Goal: Navigation & Orientation: Find specific page/section

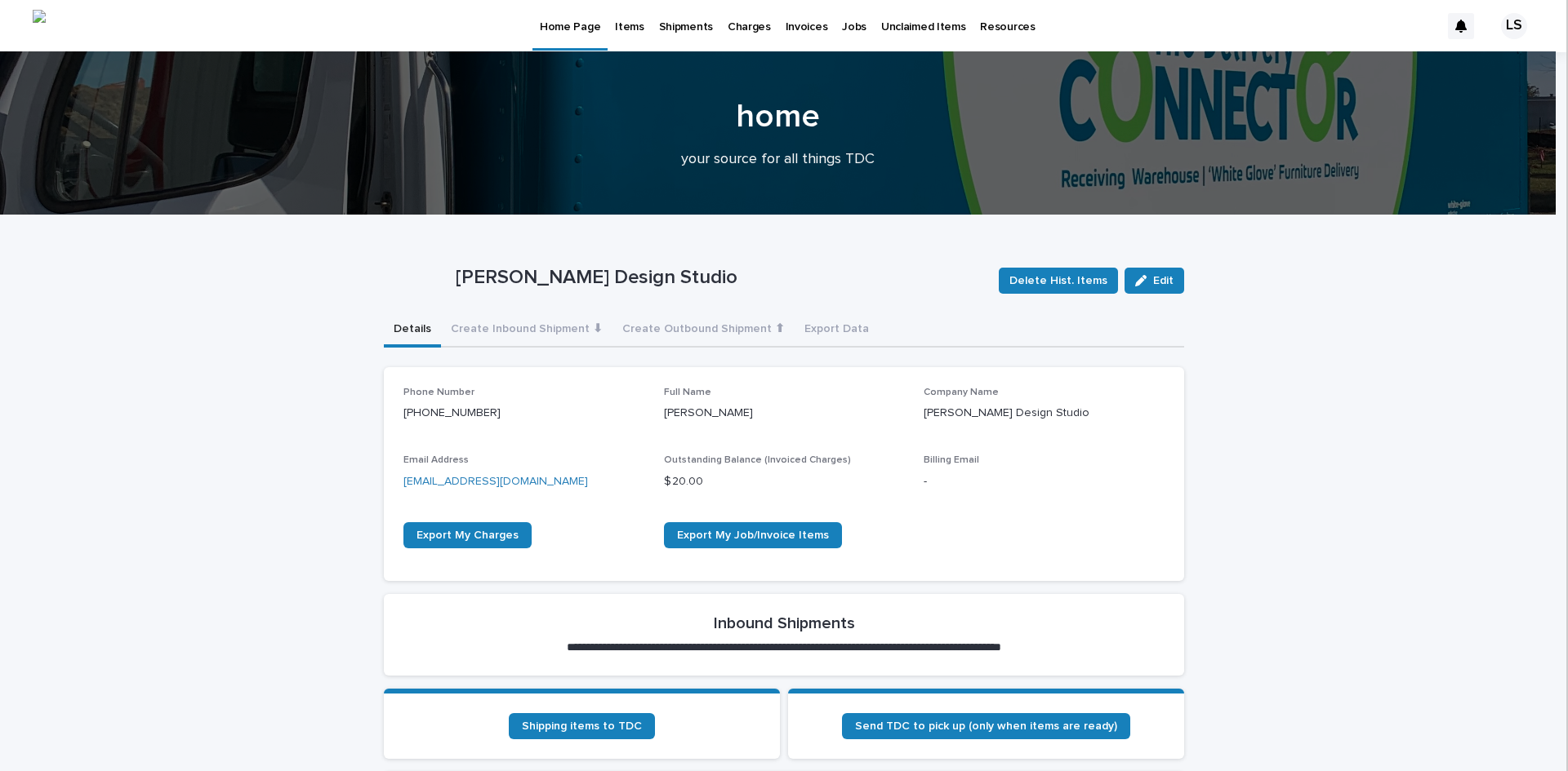
click at [633, 37] on link "Items" at bounding box center [630, 25] width 43 height 51
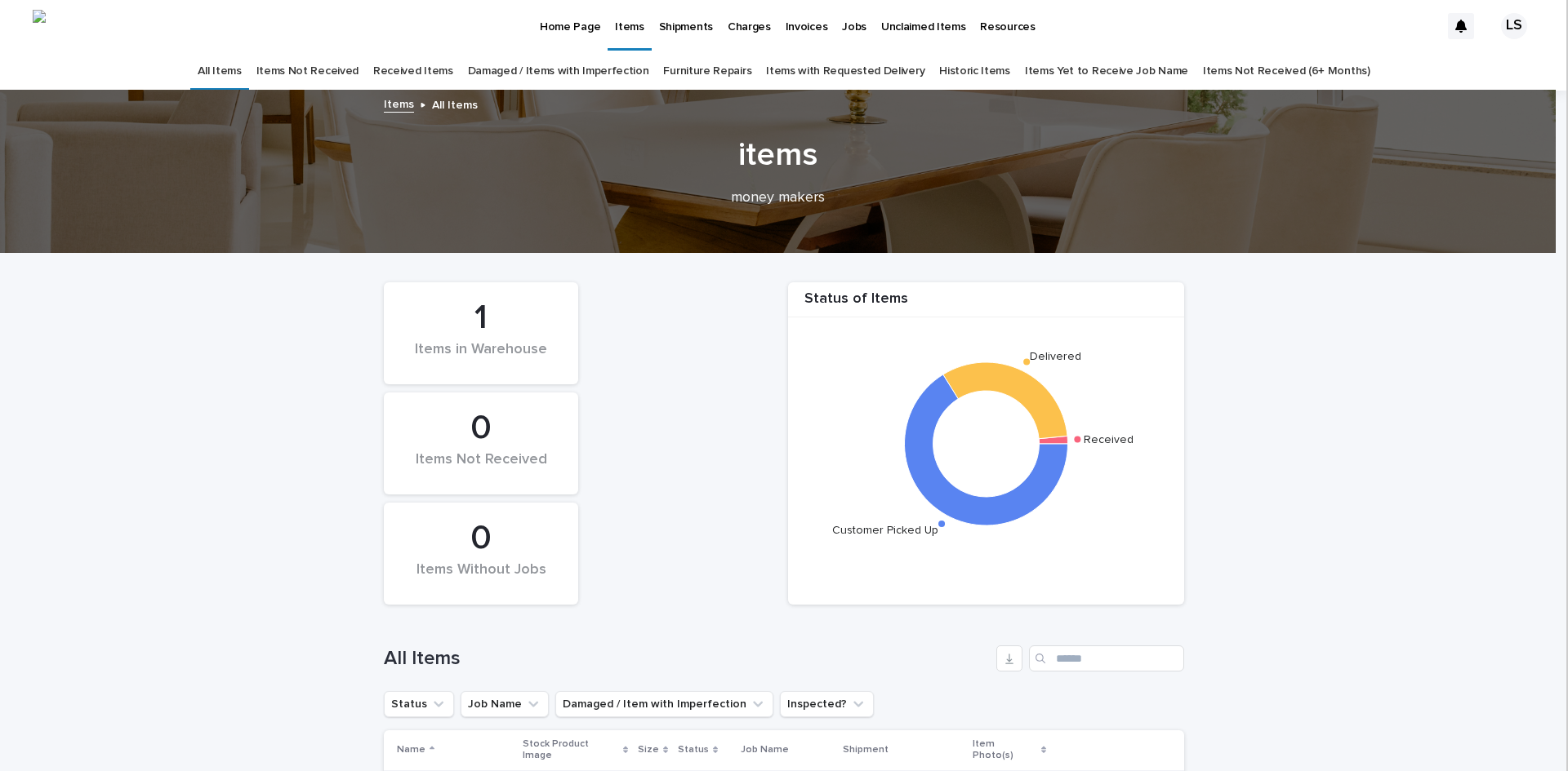
click at [569, 28] on p "Home Page" at bounding box center [569, 17] width 60 height 34
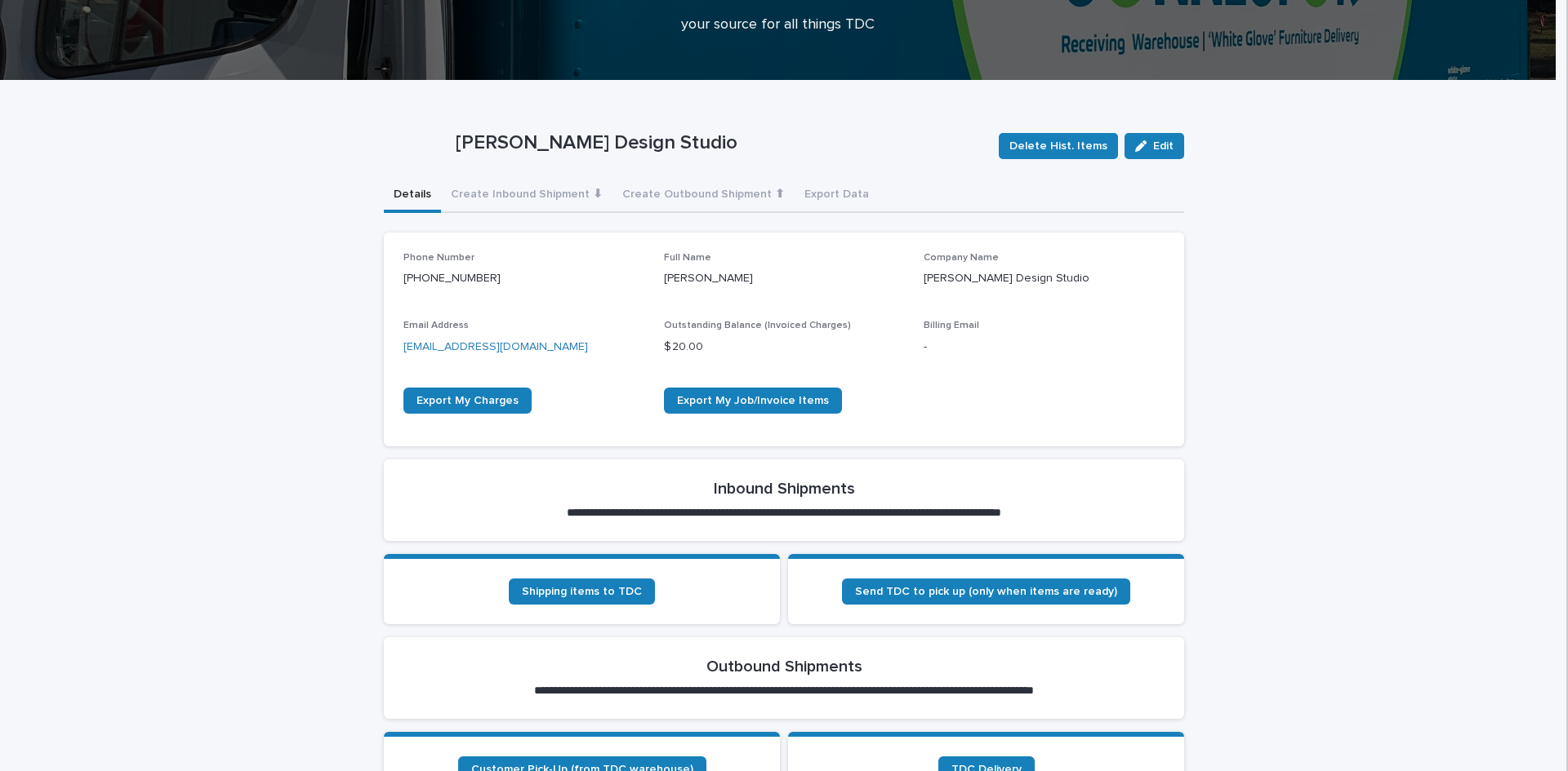
scroll to position [136, 0]
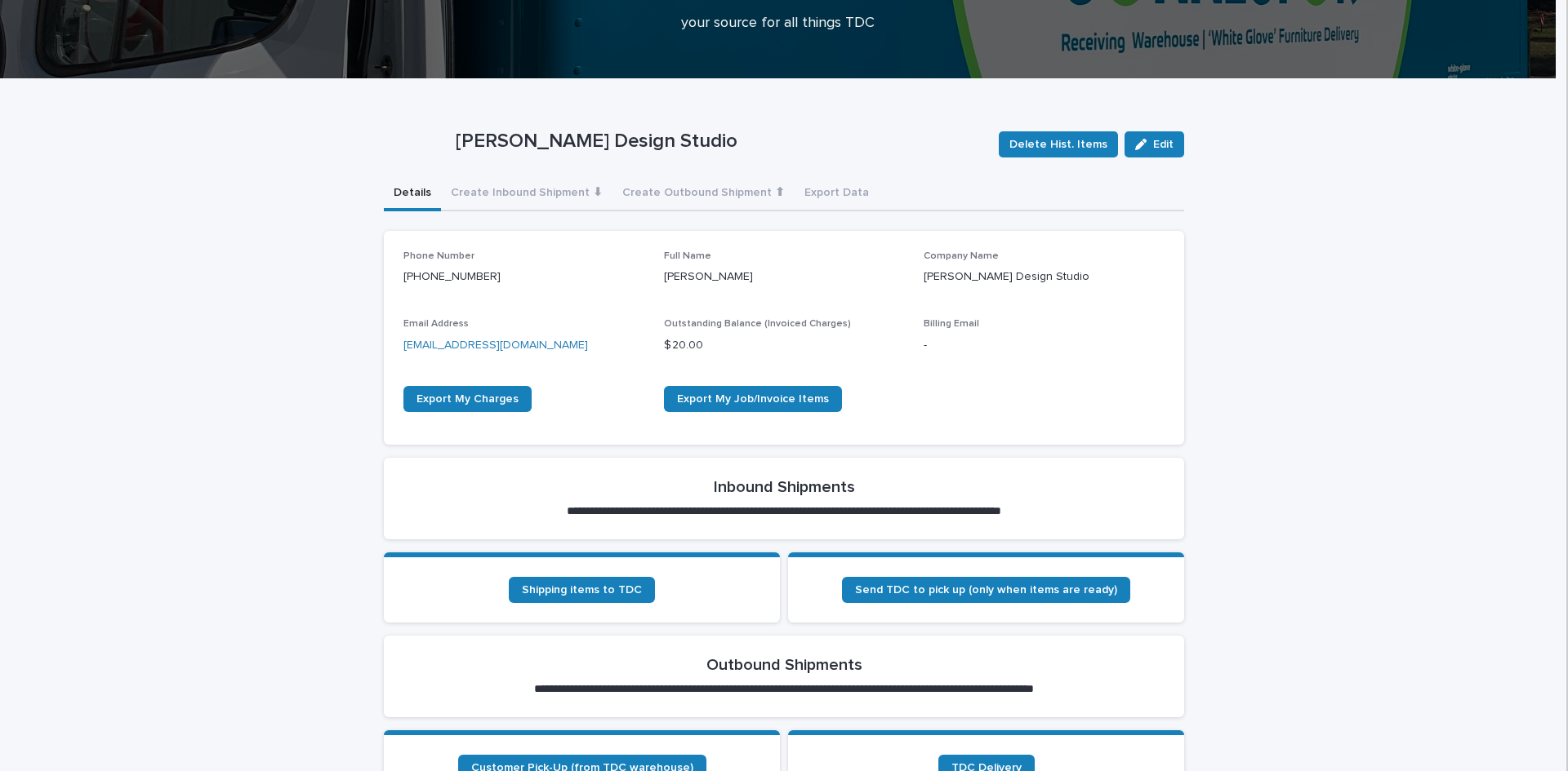
drag, startPoint x: 1567, startPoint y: 285, endPoint x: 1539, endPoint y: 367, distance: 86.6
click at [1567, 352] on iframe at bounding box center [1567, 386] width 2 height 771
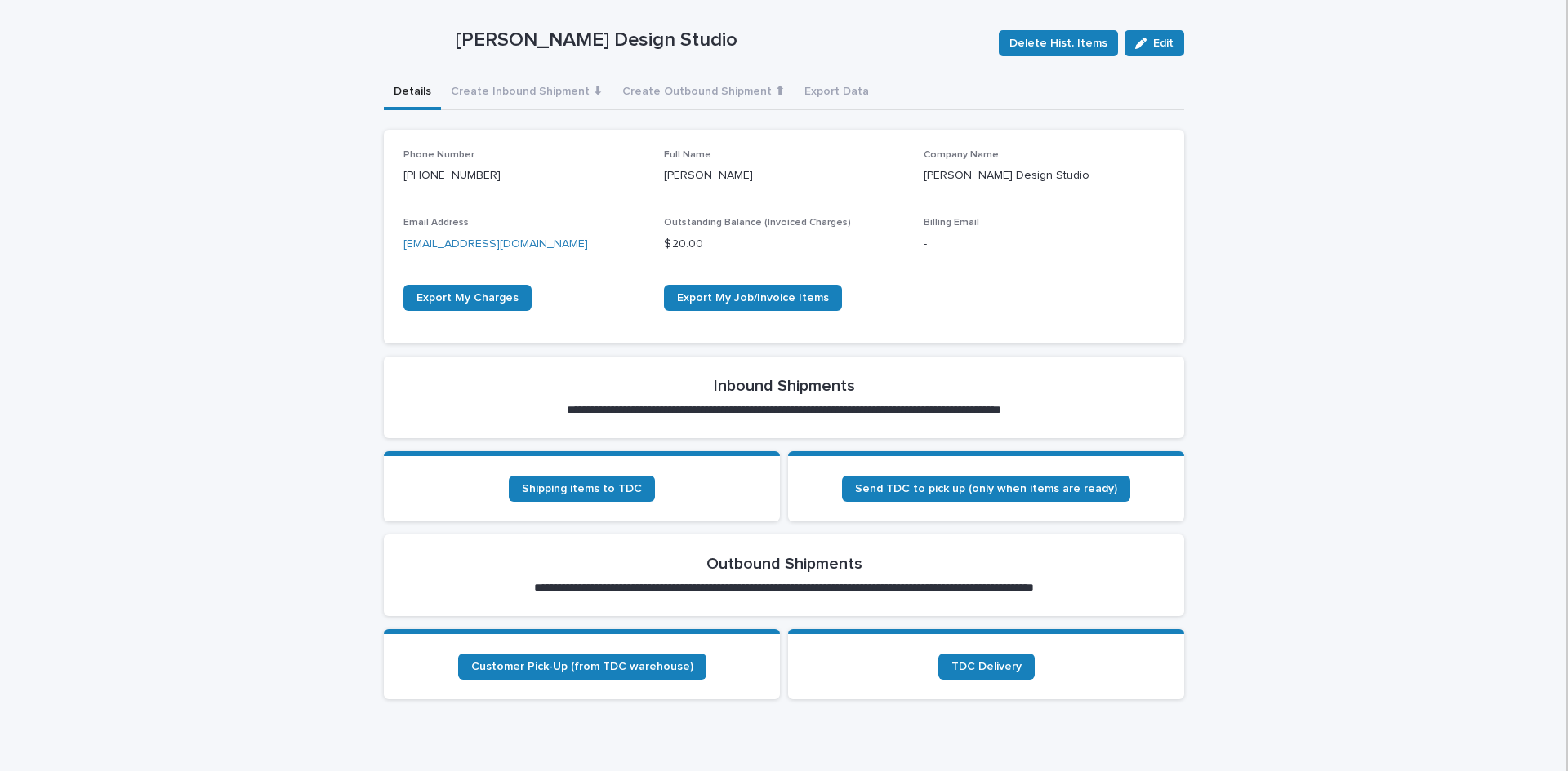
scroll to position [244, 0]
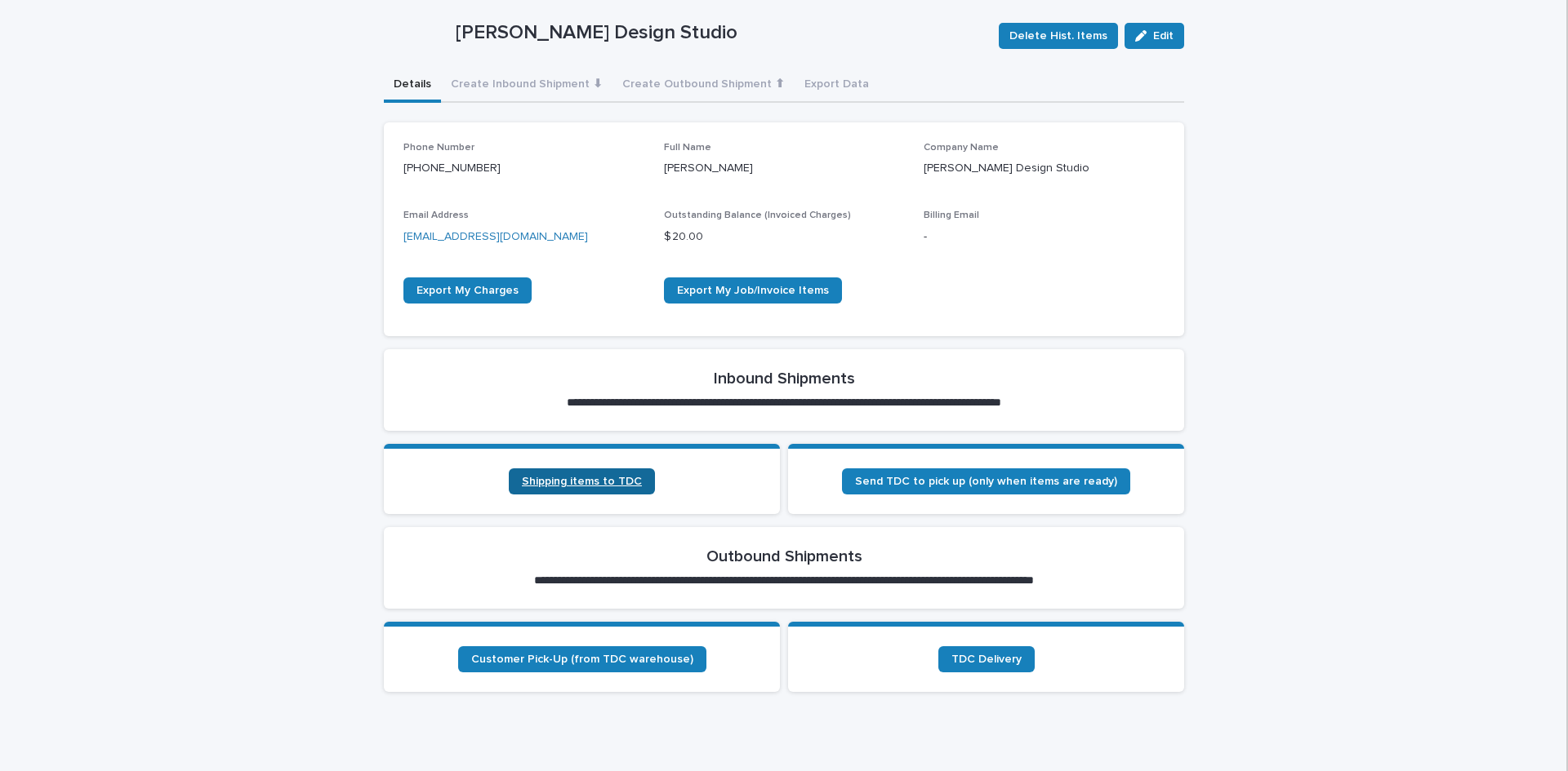
click at [548, 484] on span "Shipping items to TDC" at bounding box center [582, 481] width 120 height 12
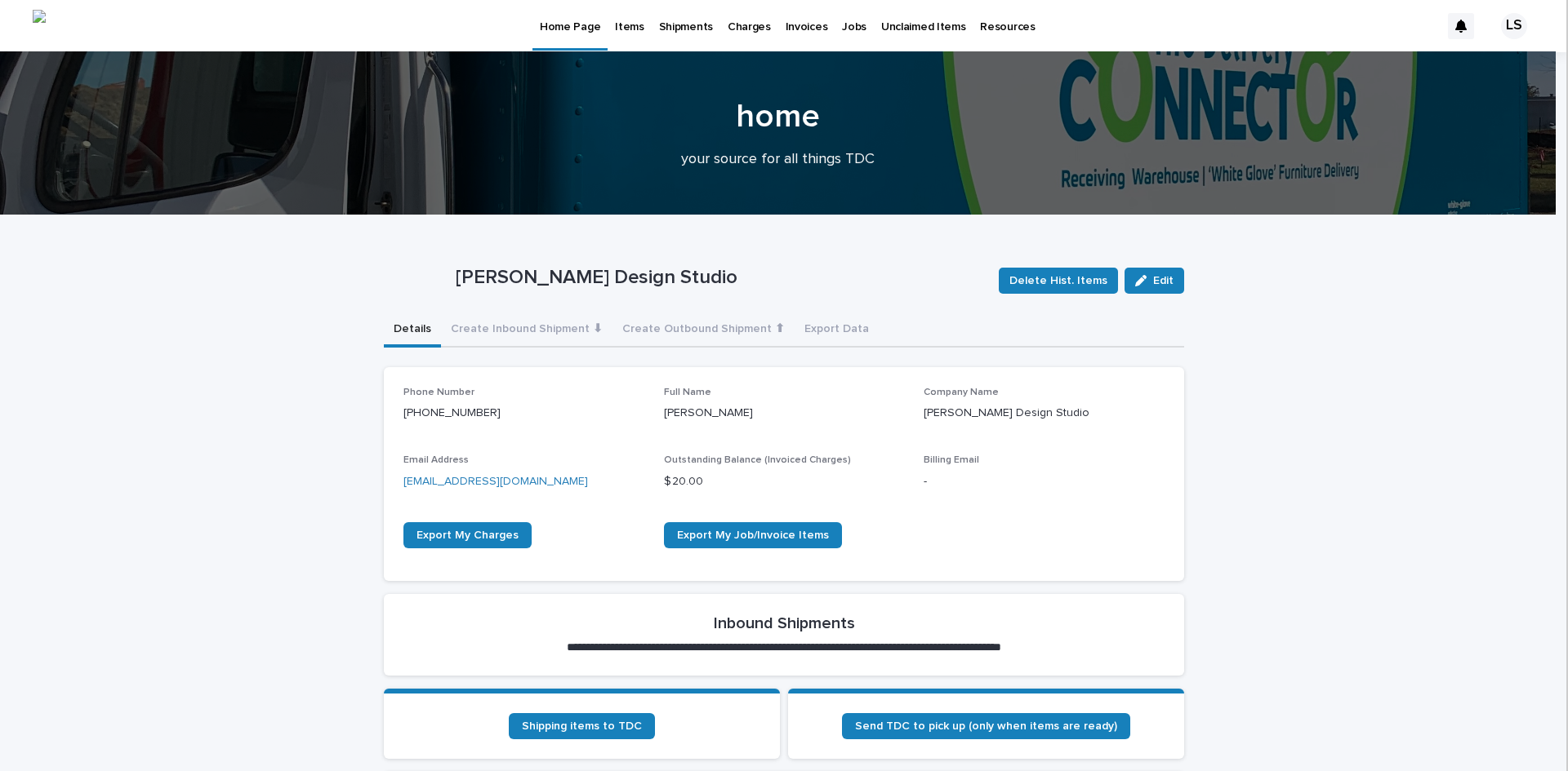
click at [625, 32] on p "Items" at bounding box center [629, 17] width 28 height 34
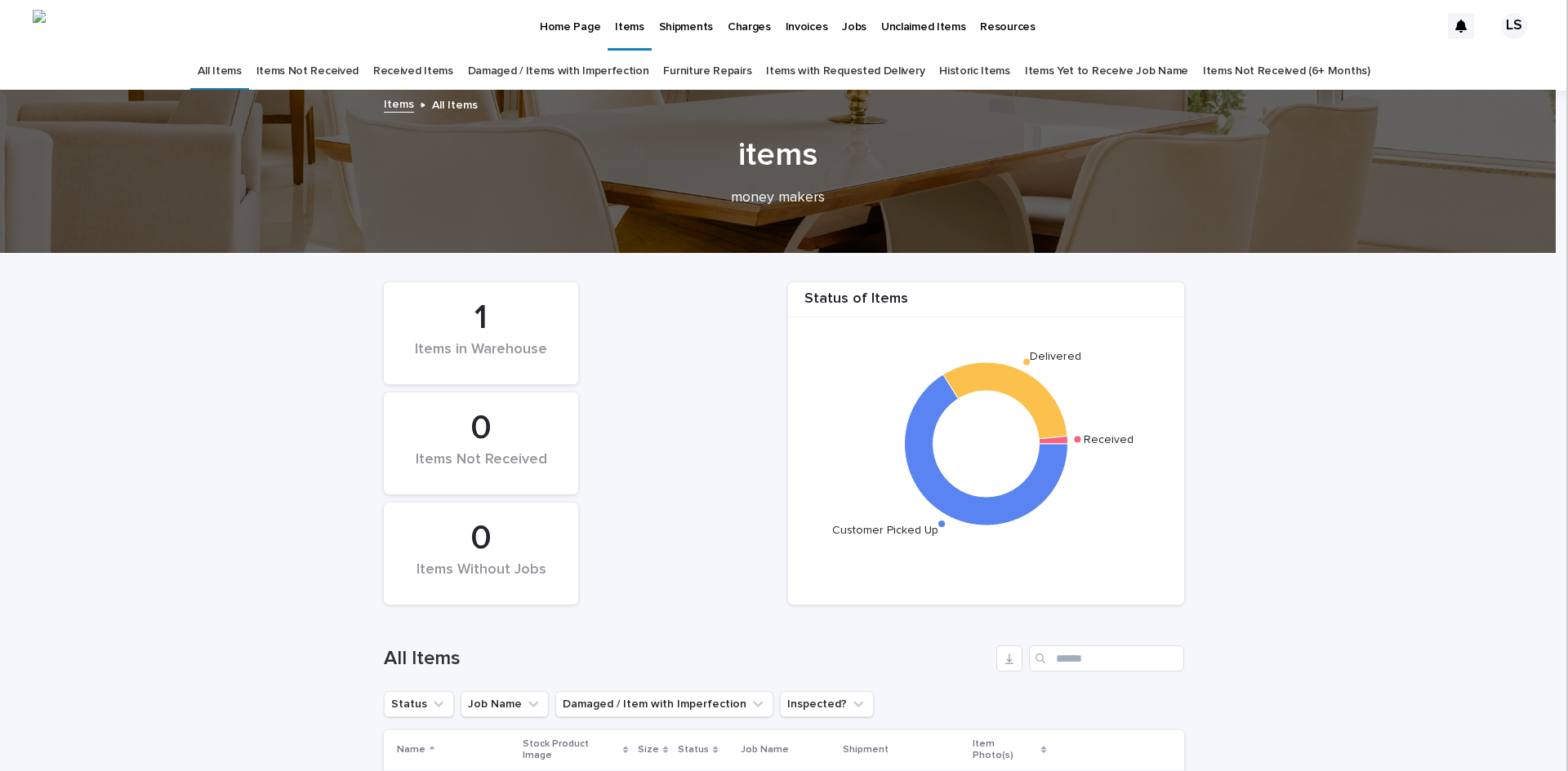
scroll to position [27, 0]
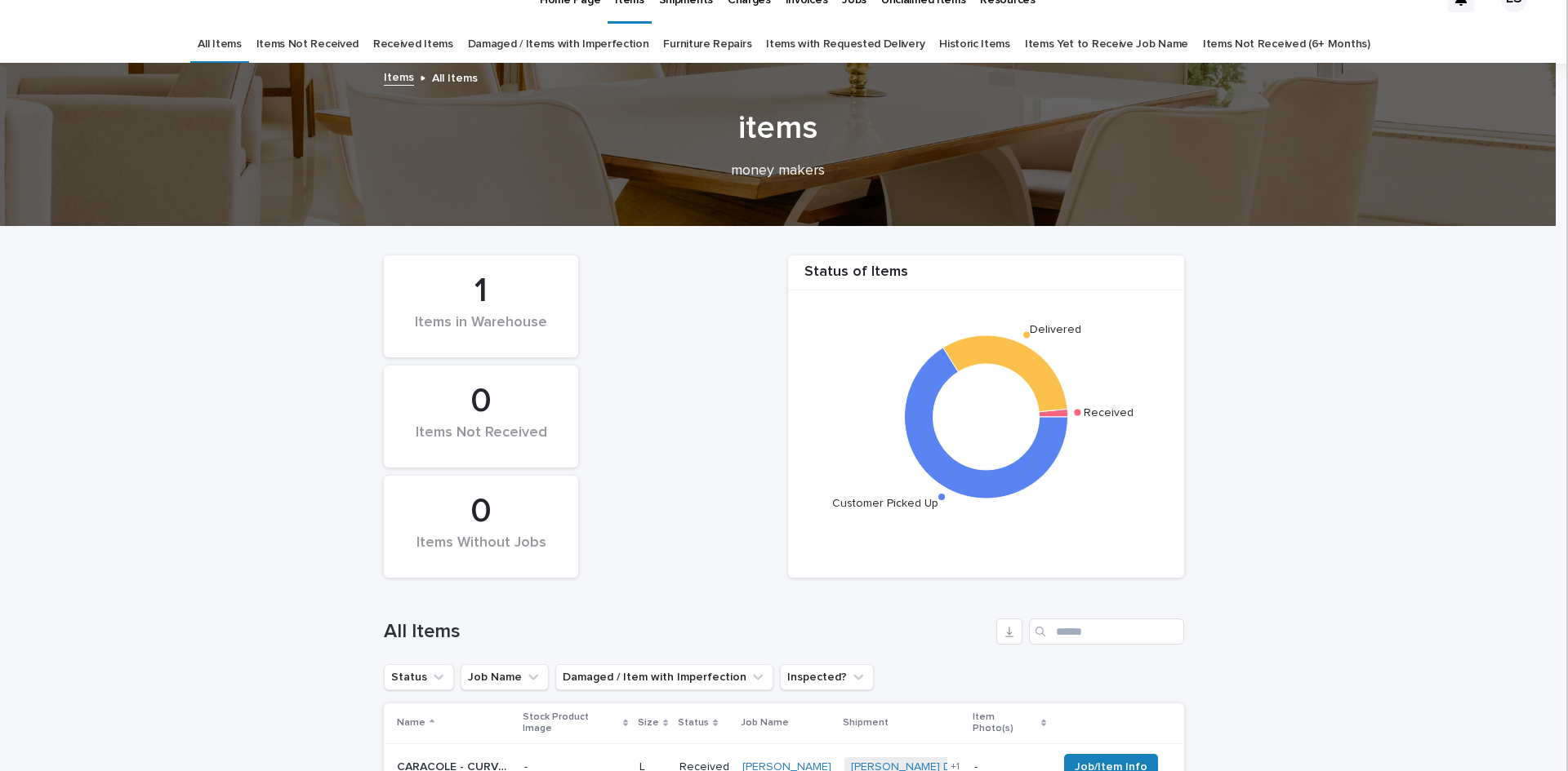
drag, startPoint x: 1567, startPoint y: 301, endPoint x: 1567, endPoint y: 339, distance: 38.0
click at [1567, 339] on iframe at bounding box center [1567, 386] width 2 height 771
drag, startPoint x: 1567, startPoint y: 386, endPoint x: 1567, endPoint y: 512, distance: 126.0
click at [1567, 512] on iframe at bounding box center [1567, 386] width 2 height 771
drag, startPoint x: 1567, startPoint y: 457, endPoint x: 1567, endPoint y: 621, distance: 164.0
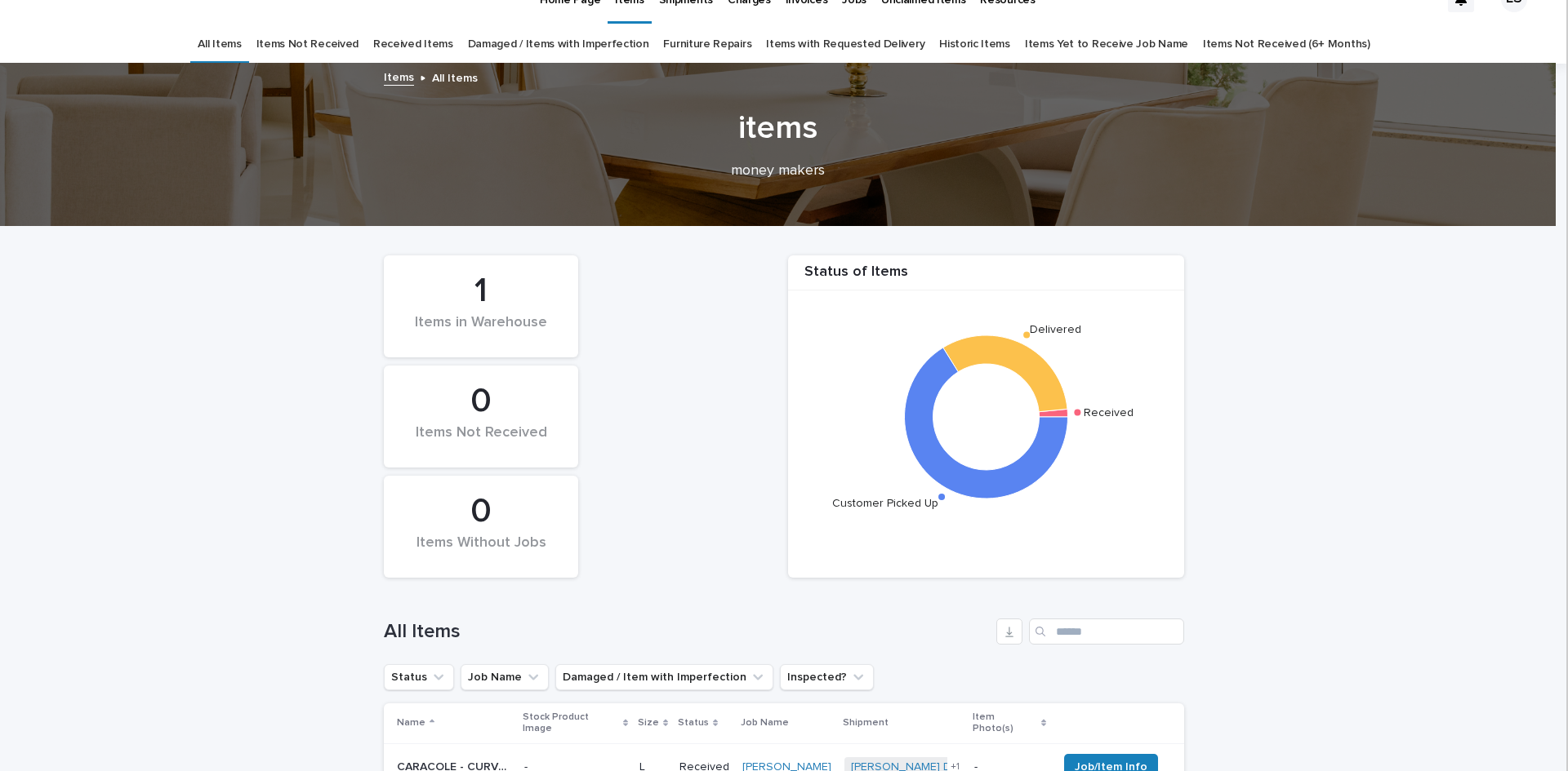
click at [1567, 621] on iframe at bounding box center [1567, 386] width 2 height 771
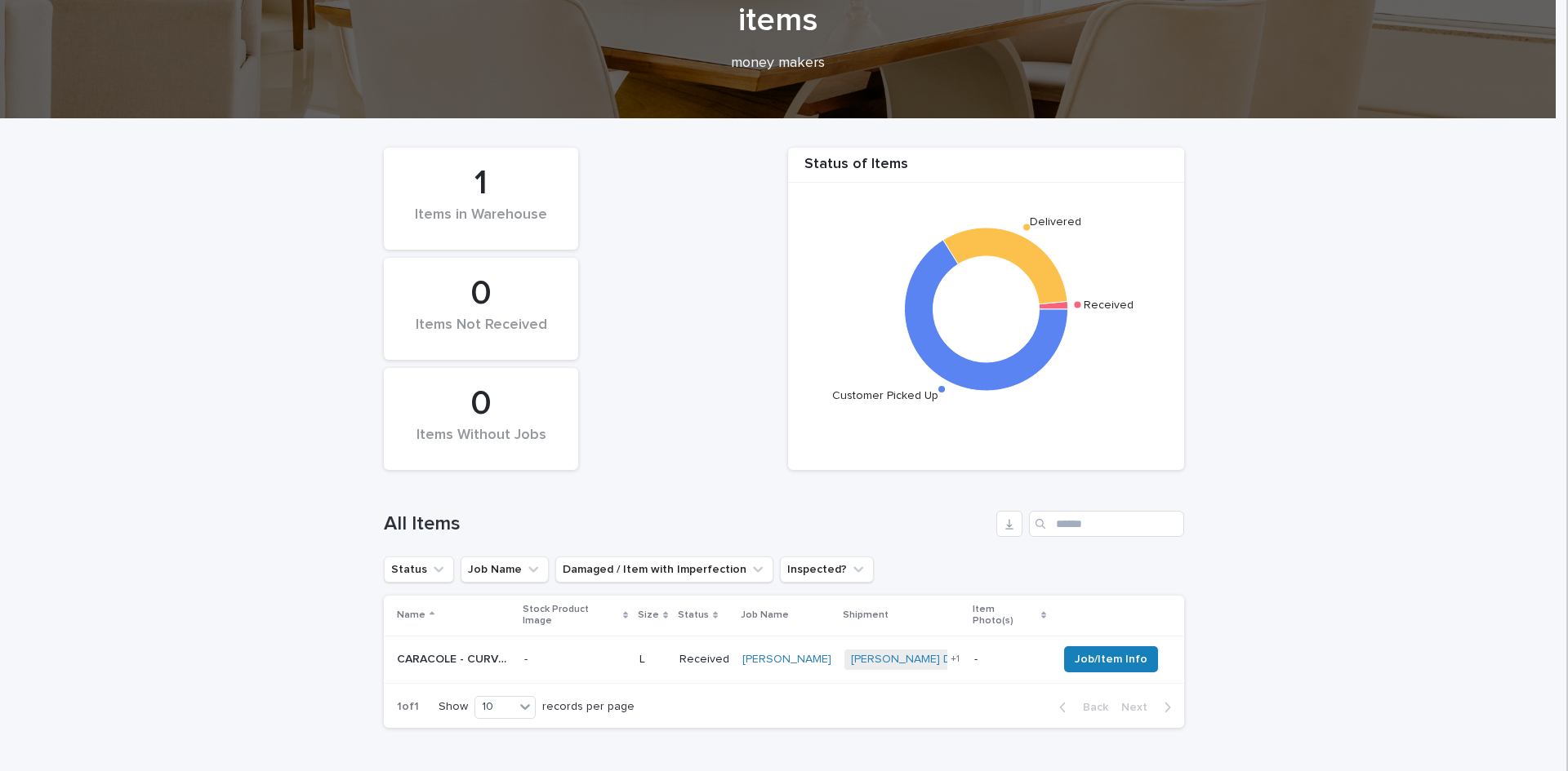
scroll to position [136, 0]
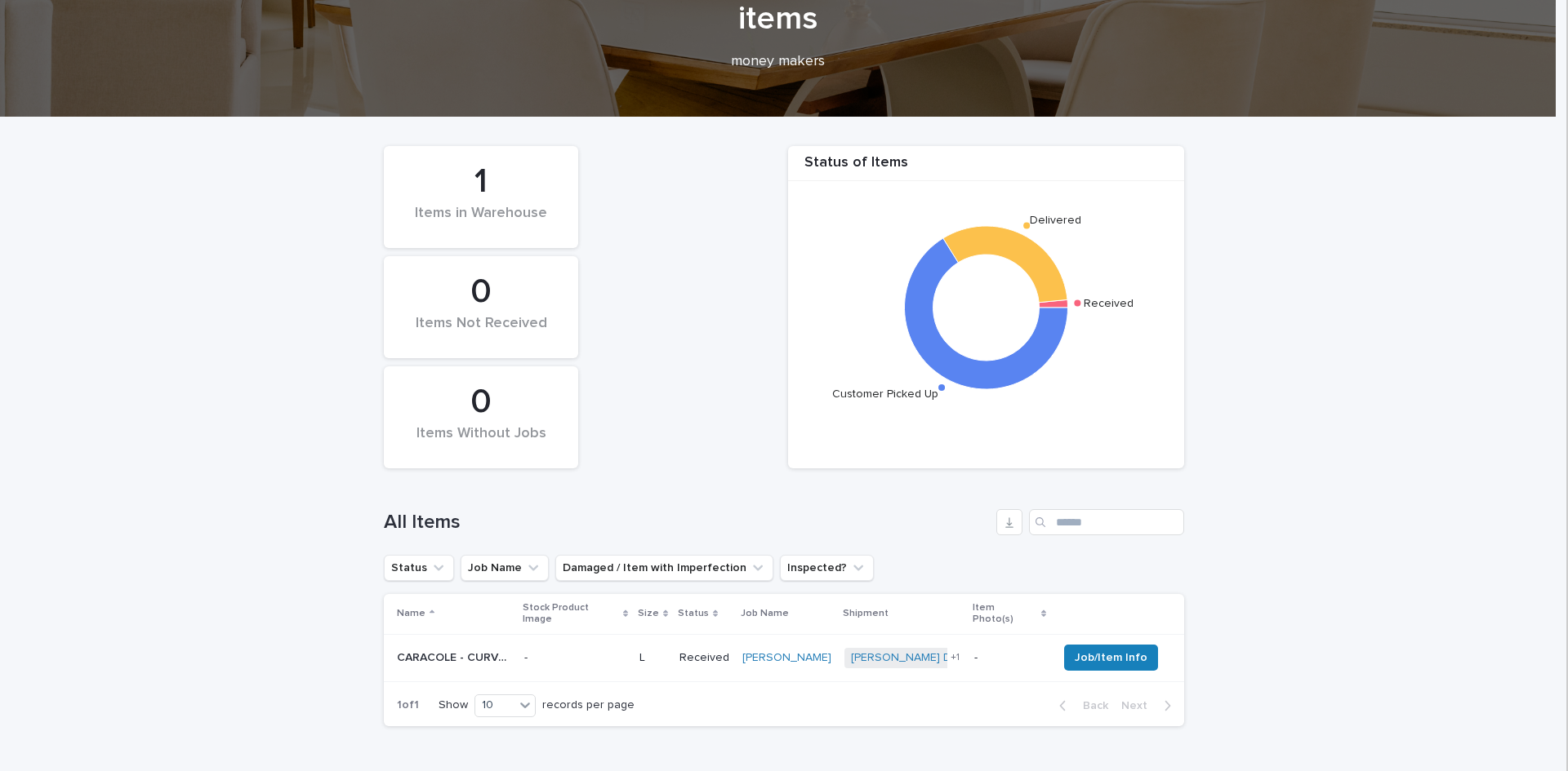
drag, startPoint x: 1567, startPoint y: 451, endPoint x: 1540, endPoint y: 441, distance: 28.8
click at [1565, 381] on body "Home Page Items Shipments Charges Invoices Jobs Unclaimed Items Resources LS Al…" at bounding box center [784, 386] width 1568 height 771
click at [764, 265] on div "Status of Items Received Delivered Customer Picked Up 1 Items in Warehouse 0 It…" at bounding box center [784, 307] width 817 height 339
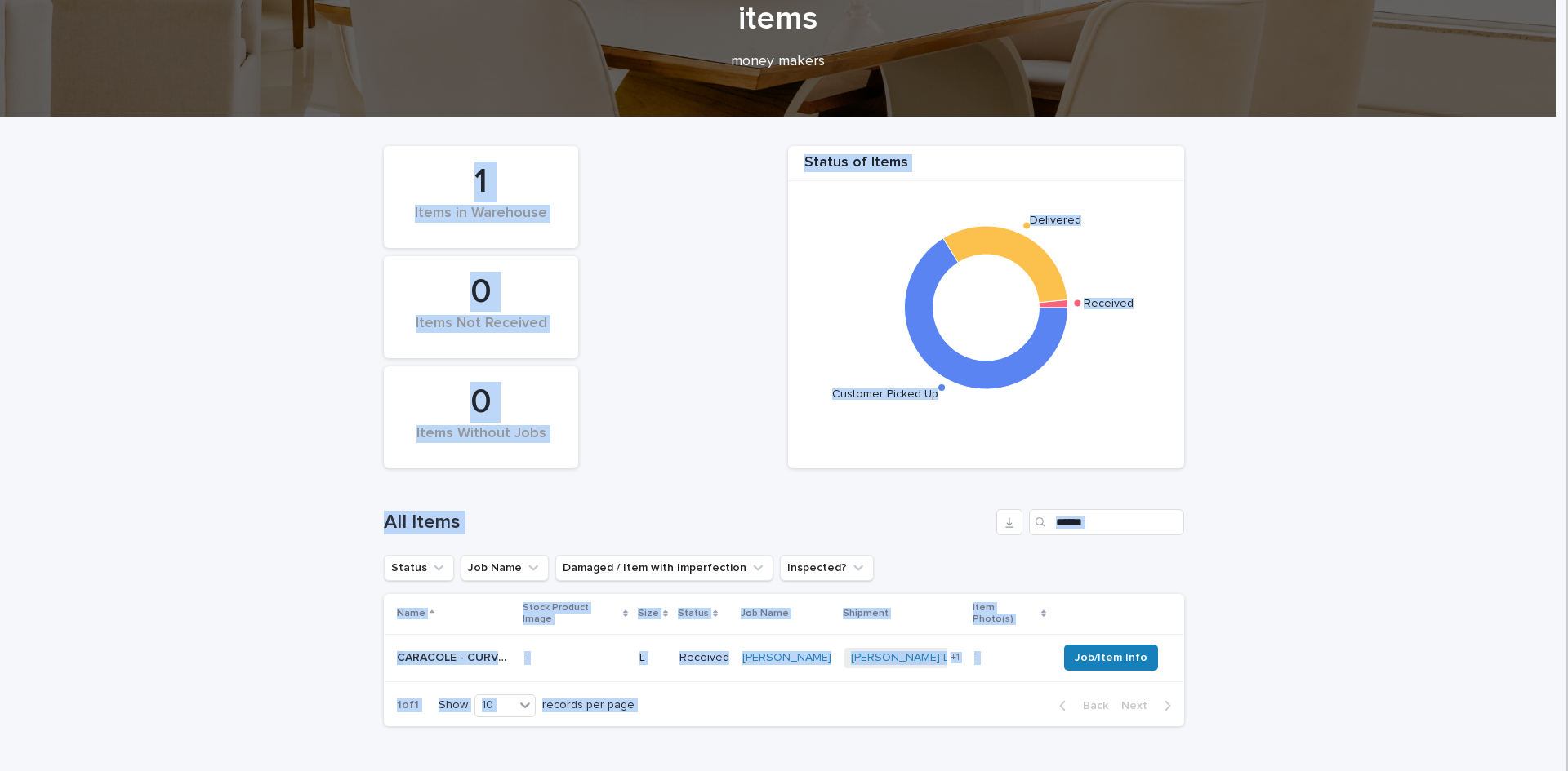
drag, startPoint x: 1567, startPoint y: 315, endPoint x: 1543, endPoint y: 194, distance: 123.4
click at [1548, 197] on body "Home Page Items Shipments Charges Invoices Jobs Unclaimed Items Resources LS Al…" at bounding box center [784, 386] width 1568 height 771
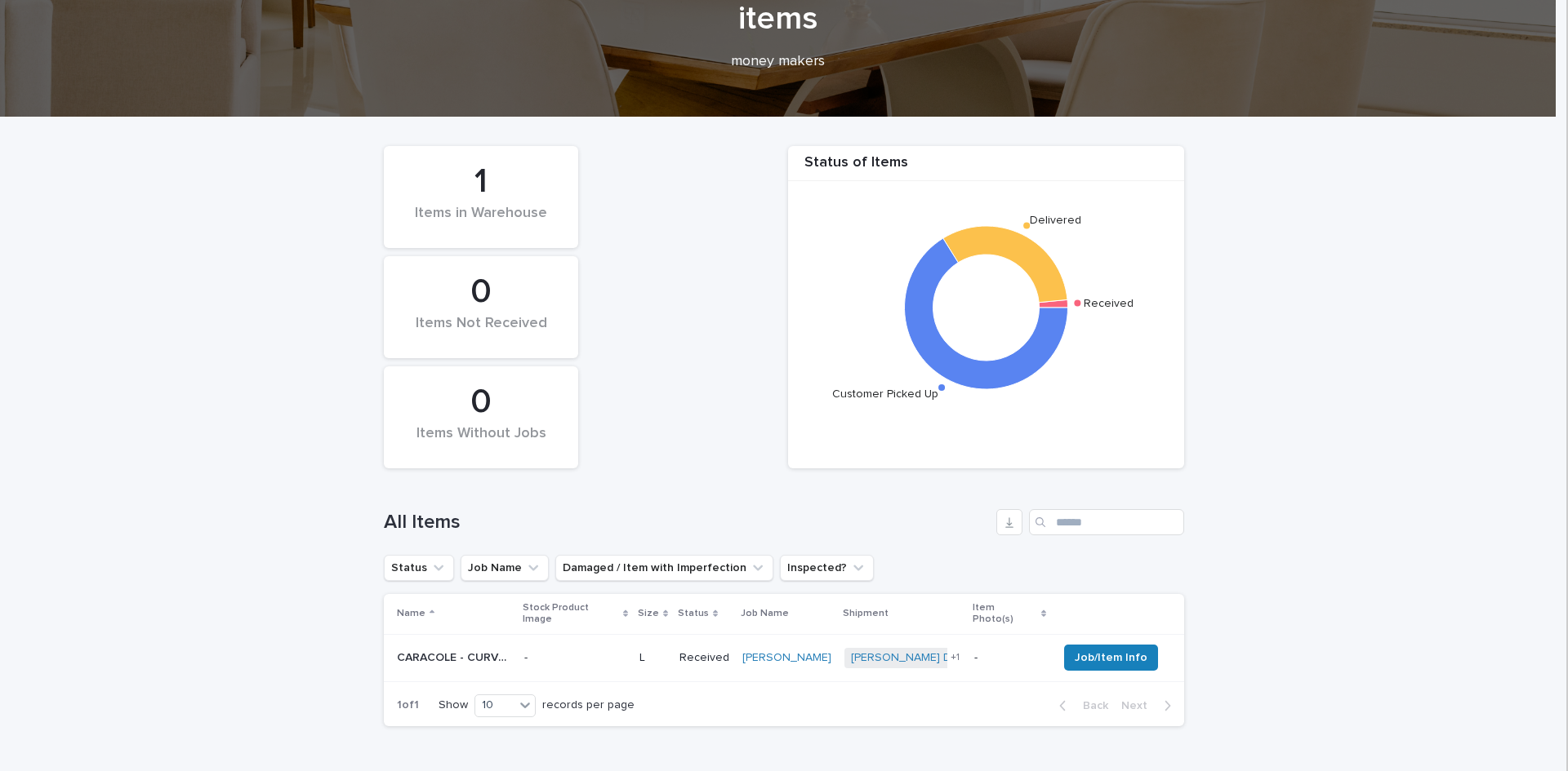
click at [681, 238] on div "Status of Items Received Delivered Customer Picked Up 1 Items in Warehouse 0 It…" at bounding box center [784, 307] width 817 height 339
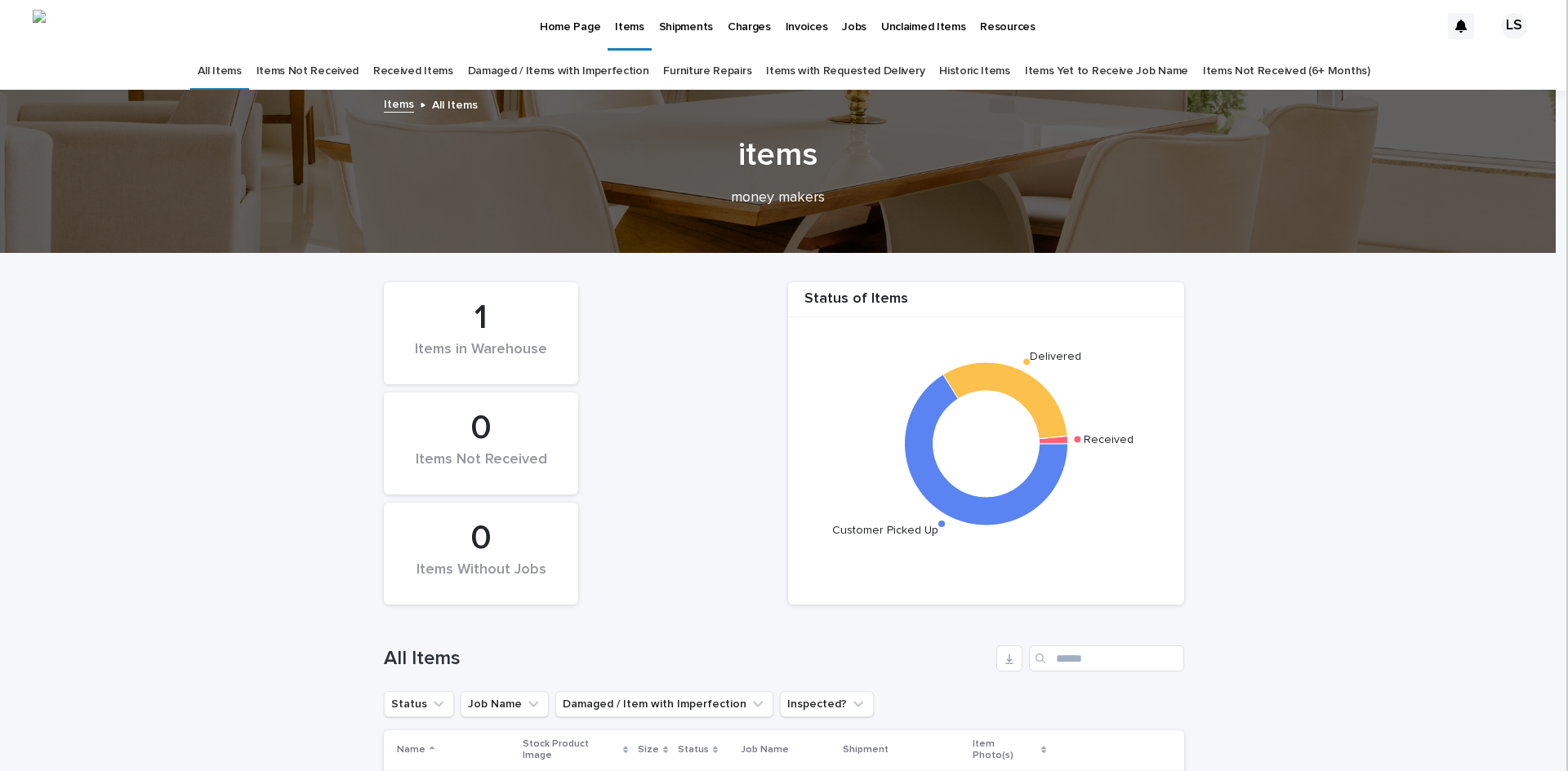
click at [522, 71] on link "Damaged / Items with Imperfection" at bounding box center [558, 72] width 181 height 38
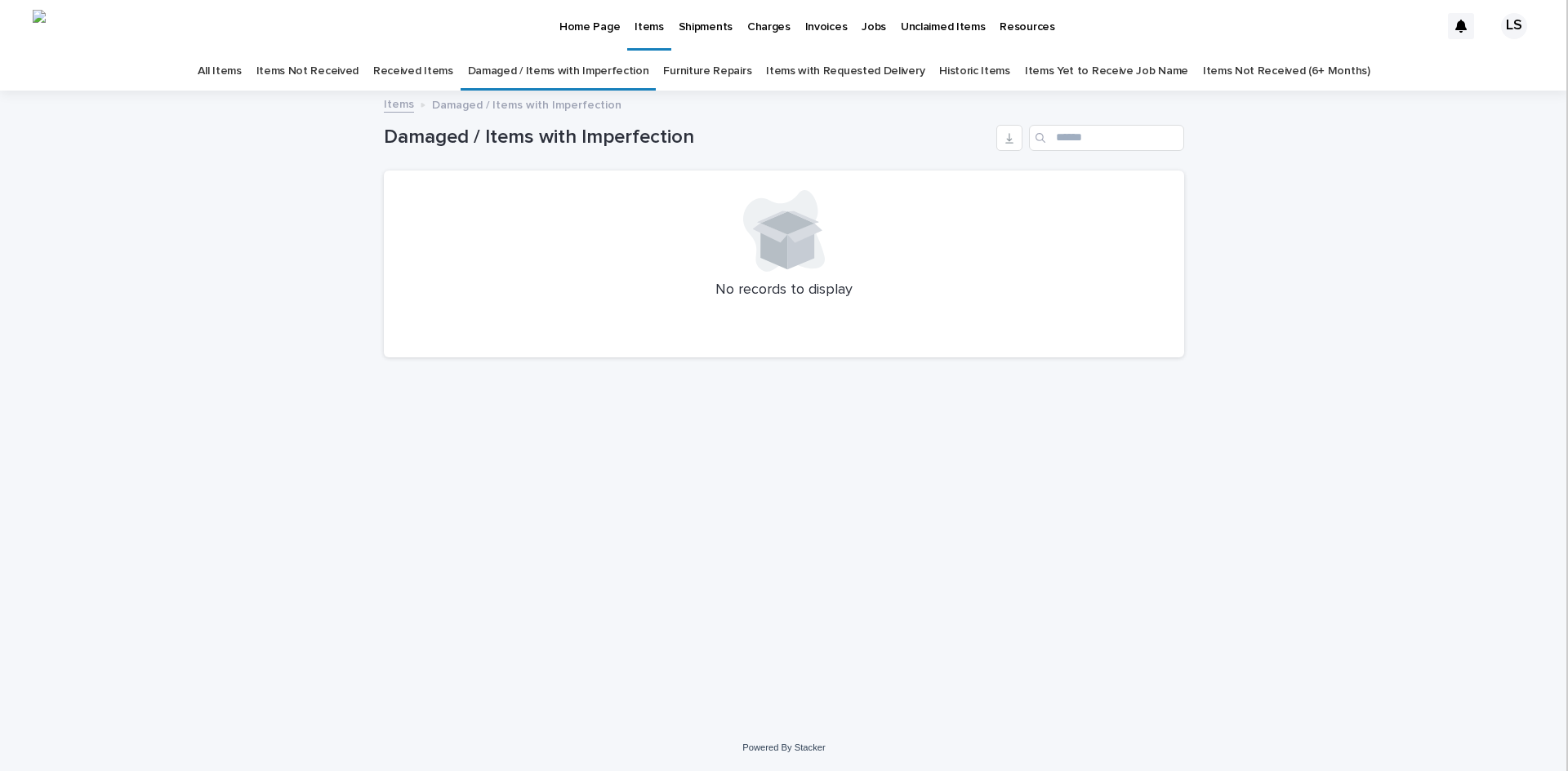
click at [735, 75] on link "Furniture Repairs" at bounding box center [707, 72] width 89 height 38
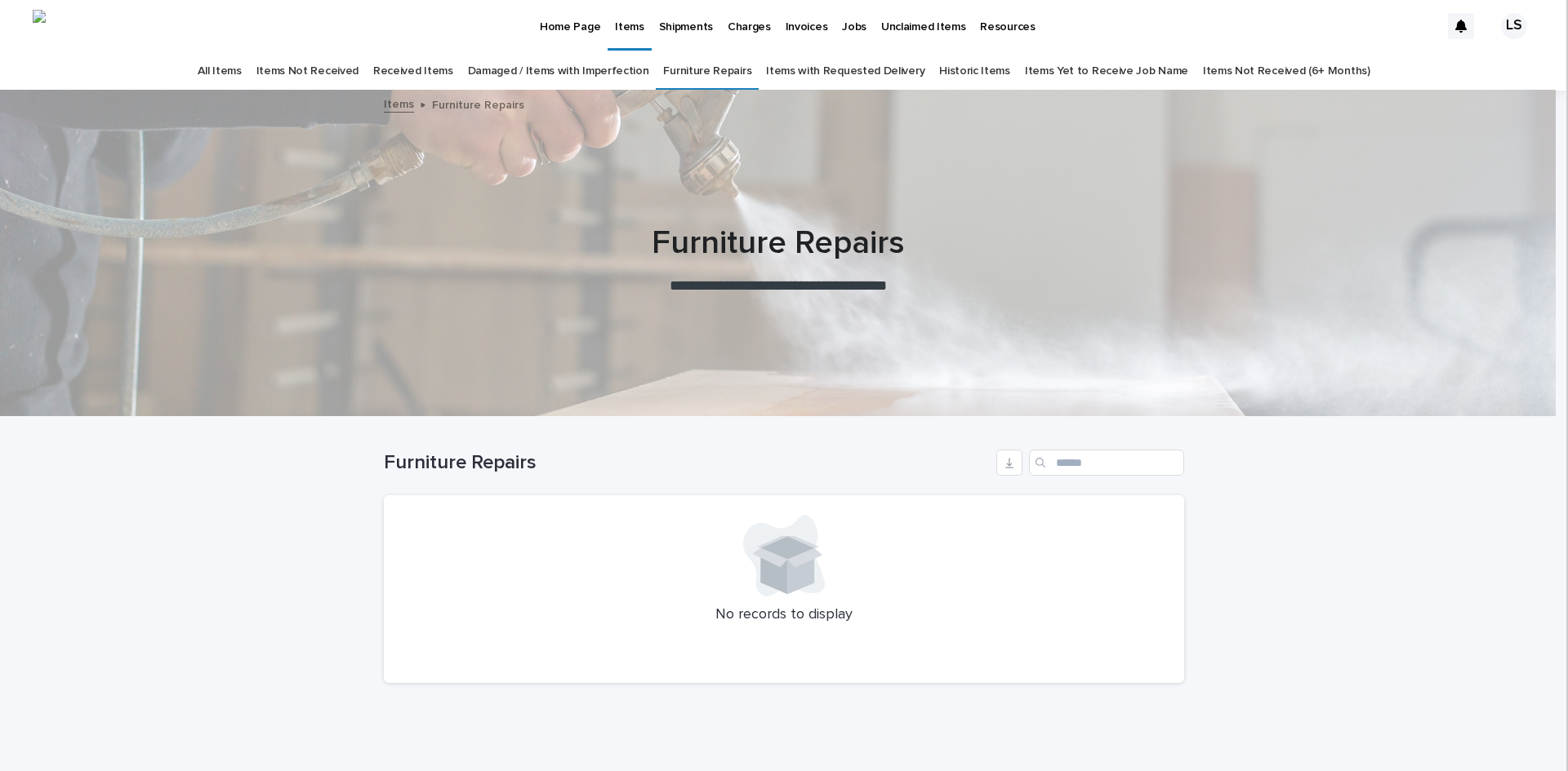
click at [248, 75] on div "All Items" at bounding box center [219, 72] width 58 height 38
click at [241, 74] on link "All Items" at bounding box center [220, 72] width 43 height 38
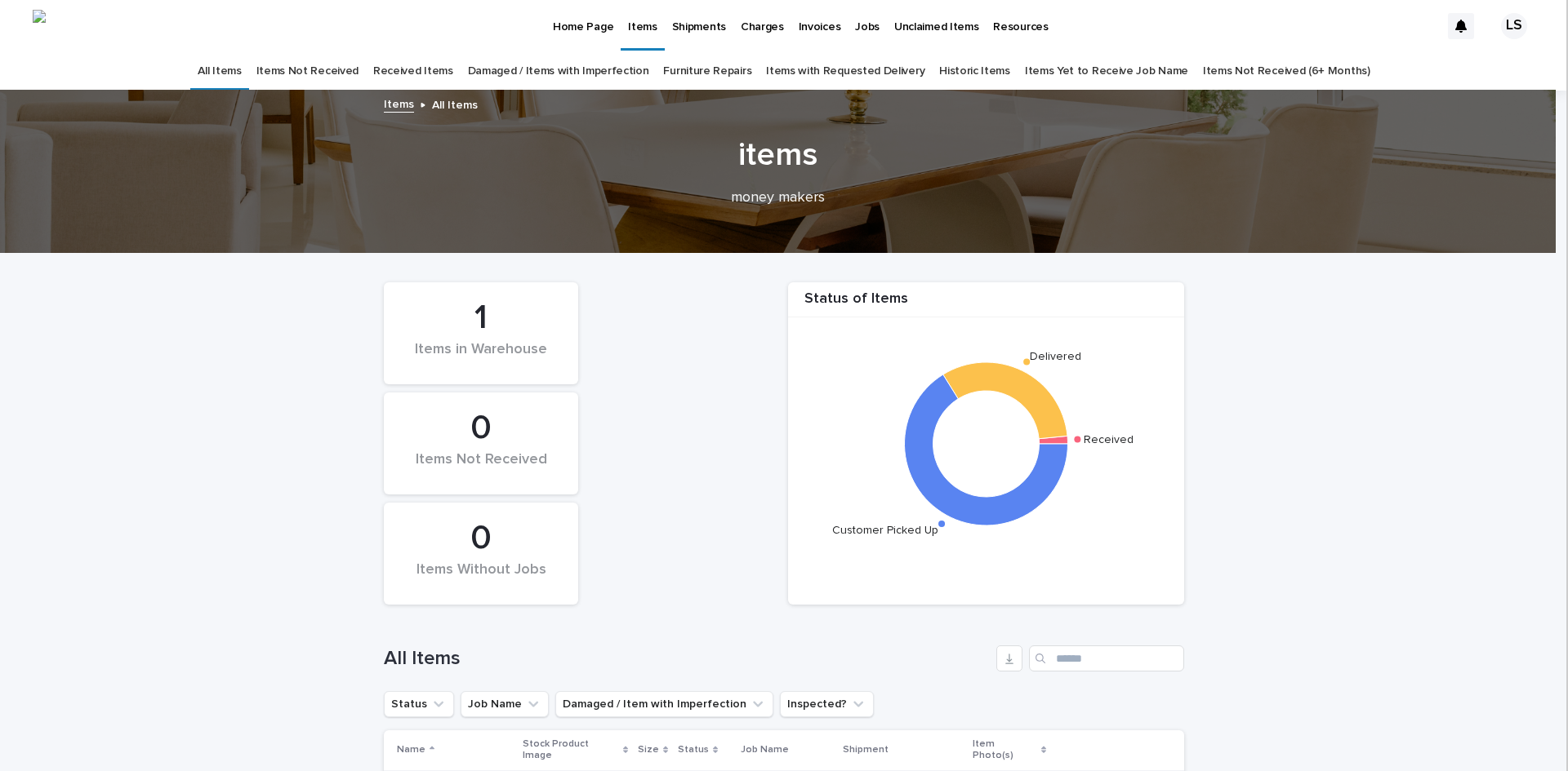
click at [309, 68] on link "Items Not Received" at bounding box center [307, 72] width 102 height 38
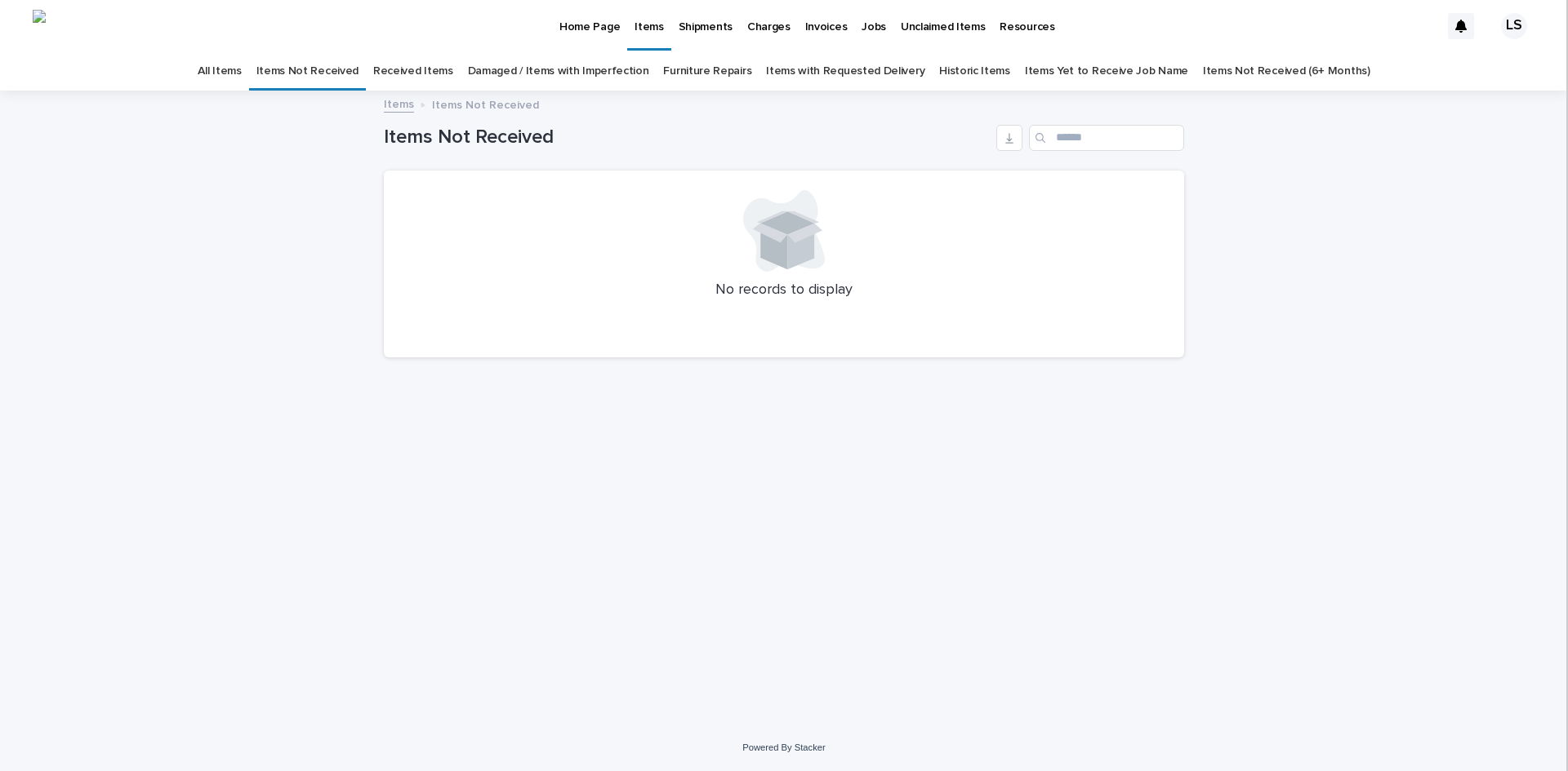
click at [567, 28] on p "Home Page" at bounding box center [589, 17] width 60 height 34
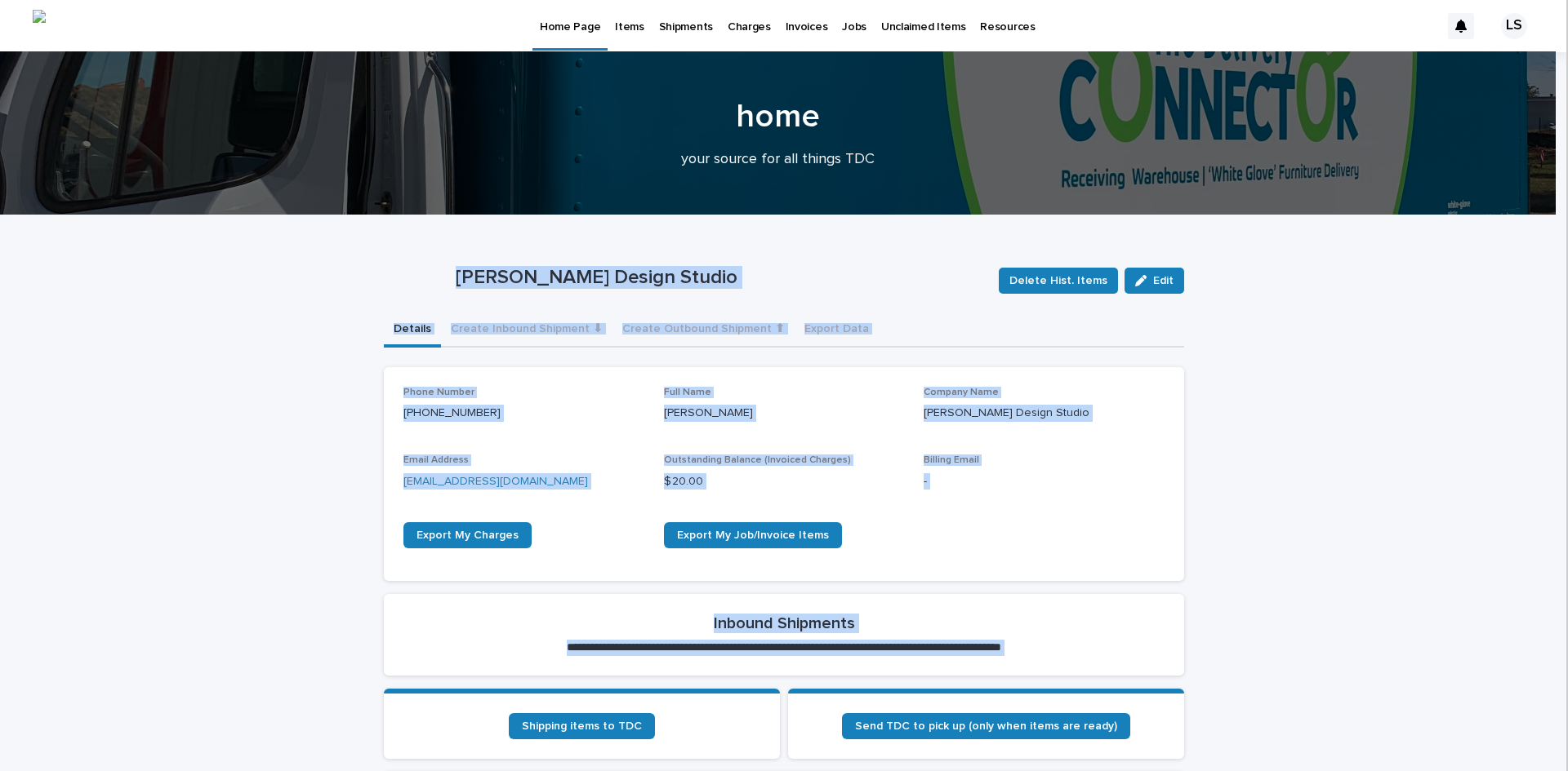
drag, startPoint x: 1560, startPoint y: 170, endPoint x: 1560, endPoint y: 213, distance: 43.0
click at [1560, 213] on body "**********" at bounding box center [784, 386] width 1568 height 771
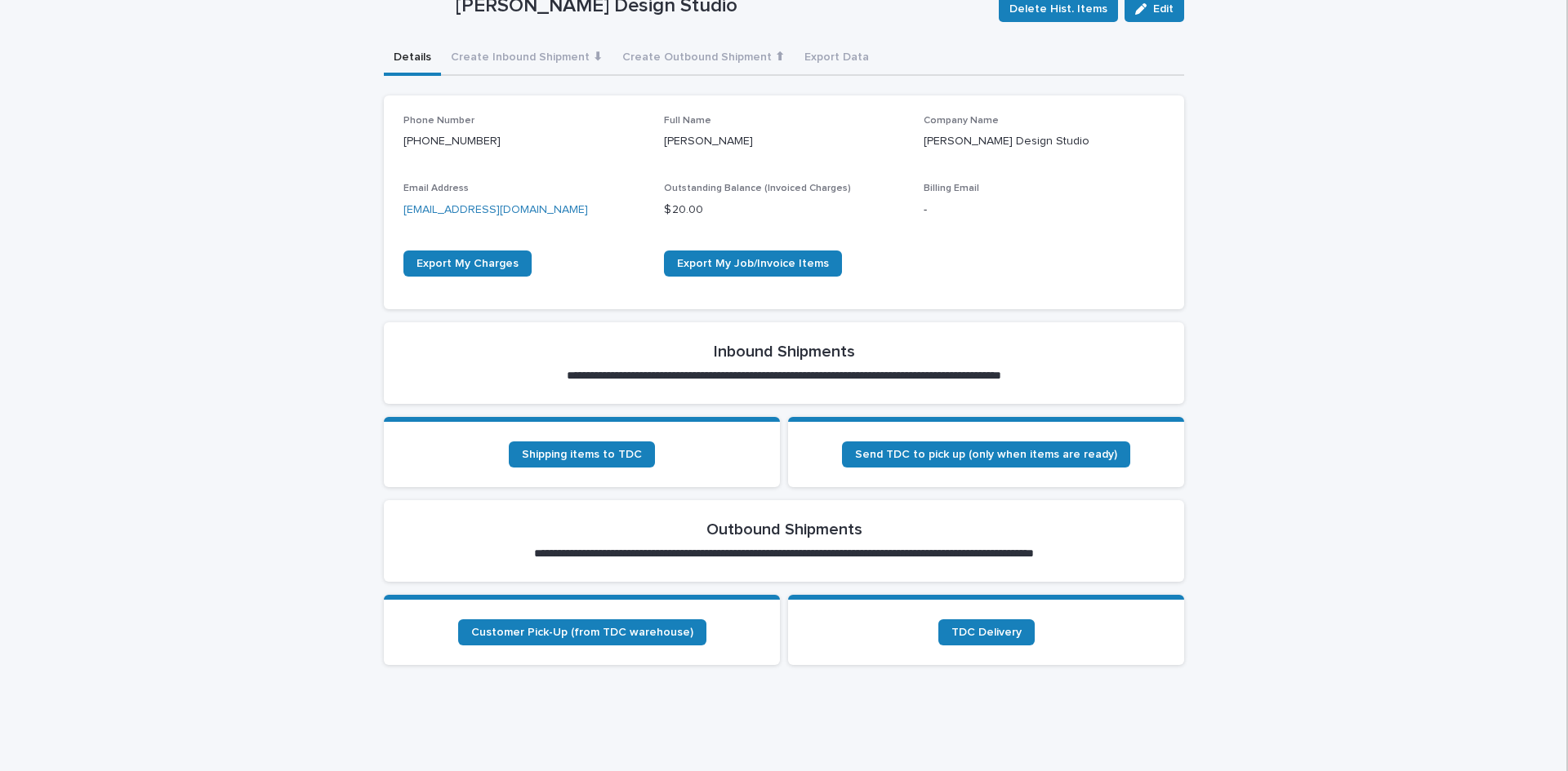
scroll to position [282, 0]
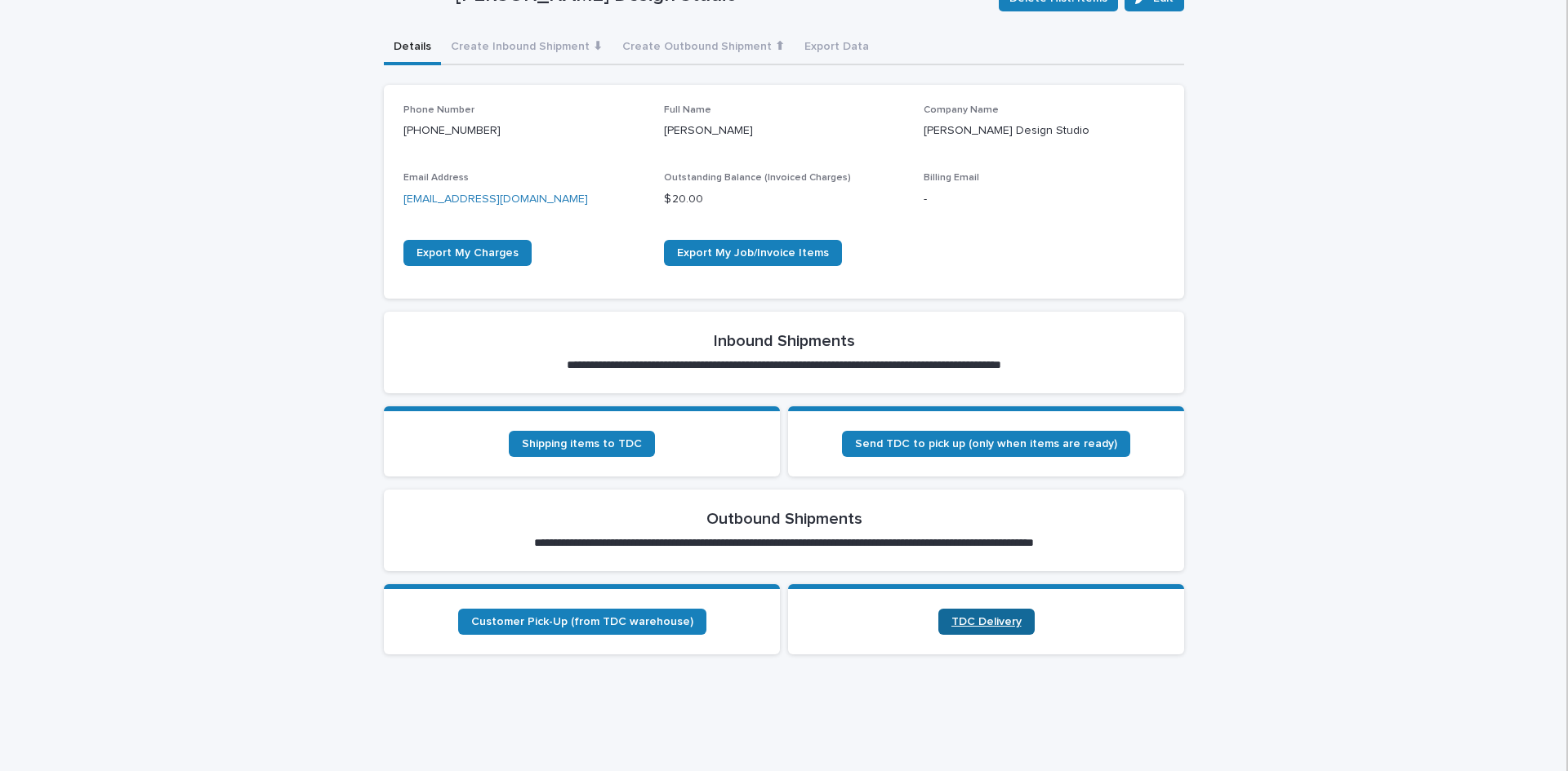
click at [971, 619] on span "TDC Delivery" at bounding box center [986, 622] width 70 height 12
